Goal: Task Accomplishment & Management: Complete application form

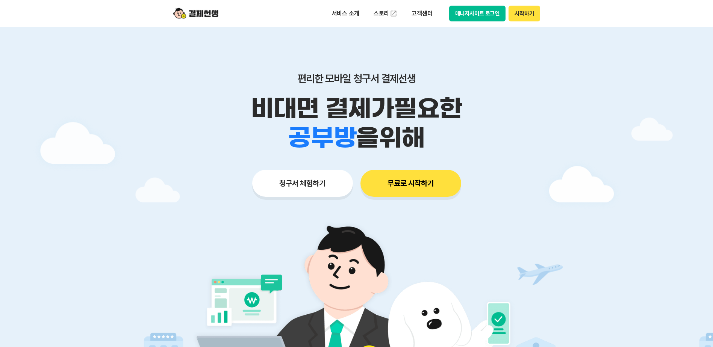
click at [310, 188] on button "청구서 체험하기" at bounding box center [302, 183] width 101 height 27
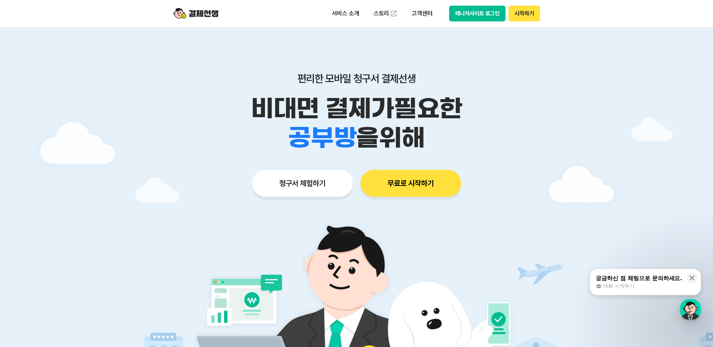
click at [316, 174] on button "청구서 체험하기" at bounding box center [302, 183] width 101 height 27
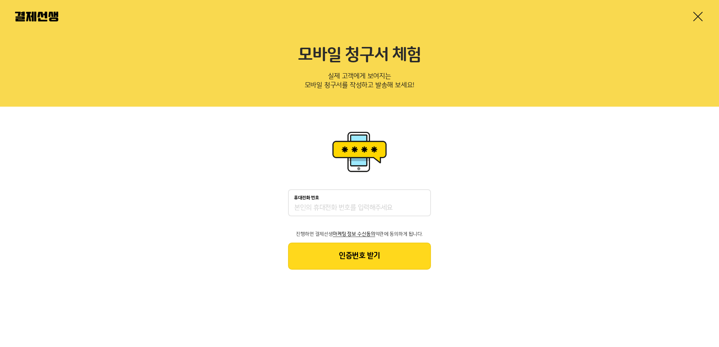
click at [405, 205] on input "휴대전화 번호" at bounding box center [359, 208] width 131 height 9
drag, startPoint x: 401, startPoint y: 207, endPoint x: 255, endPoint y: 206, distance: 146.2
click at [255, 206] on div "휴대전화 번호 010-5682-95 진행하면 결제선생 마케팅 정보 수신동의 약관에 동의하게 됩니다. 인증번호 받기" at bounding box center [359, 200] width 719 height 186
type input "01056829533"
click at [347, 253] on button "인증번호 받기" at bounding box center [359, 256] width 143 height 27
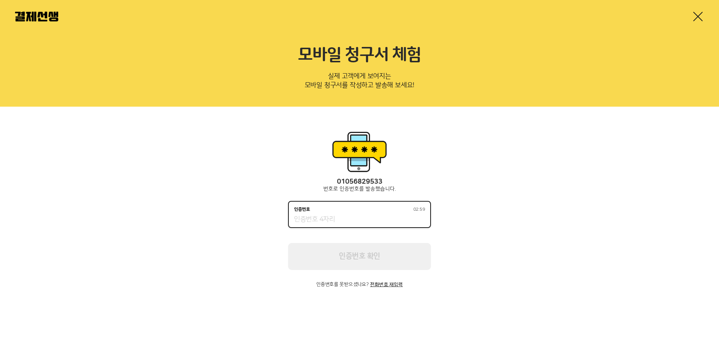
click at [348, 219] on input "인증번호 02:59" at bounding box center [359, 219] width 131 height 9
